Goal: Check status: Check status

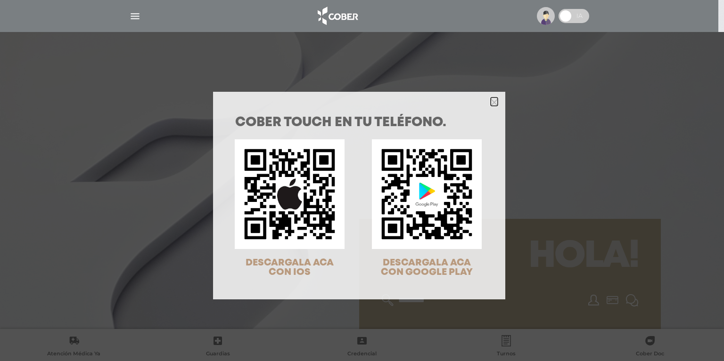
click at [491, 104] on icon "Close" at bounding box center [494, 102] width 7 height 7
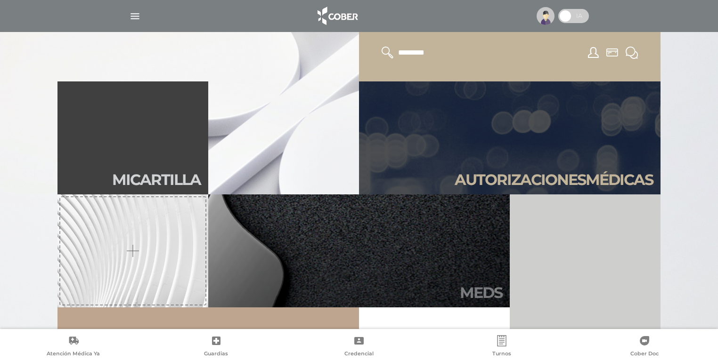
scroll to position [264, 0]
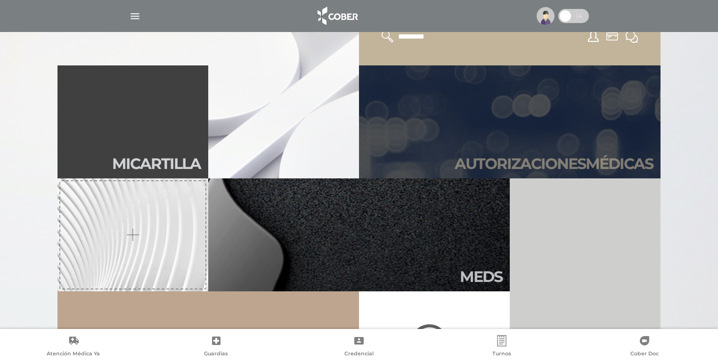
click at [534, 161] on h2 "Autori zaciones médicas" at bounding box center [554, 164] width 198 height 18
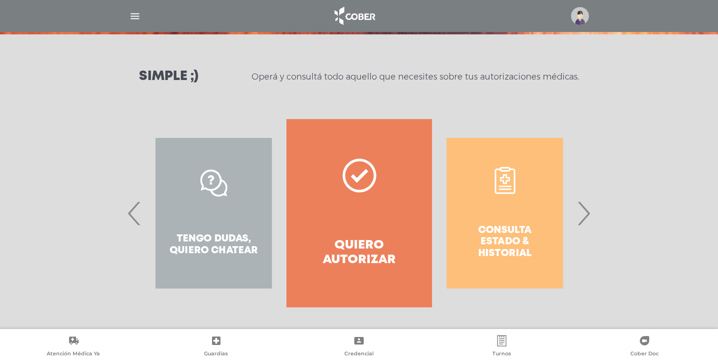
scroll to position [111, 0]
click at [582, 220] on span "›" at bounding box center [583, 213] width 18 height 51
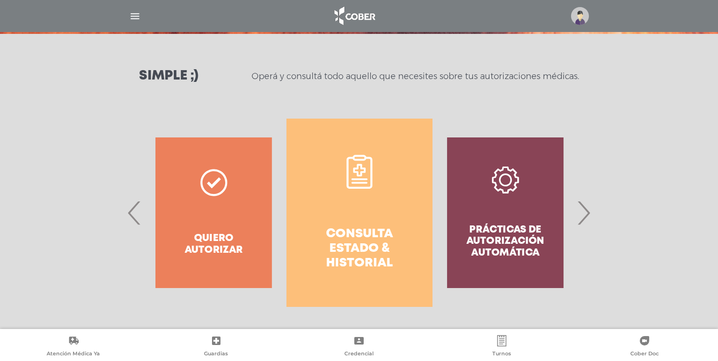
click at [352, 232] on h4 "Consulta estado & historial" at bounding box center [359, 249] width 112 height 44
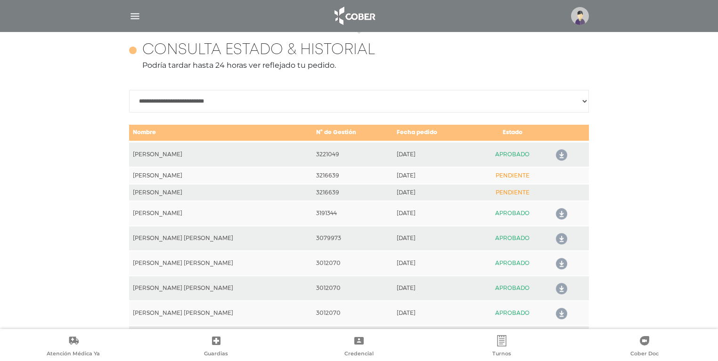
scroll to position [418, 0]
